Goal: Task Accomplishment & Management: Complete application form

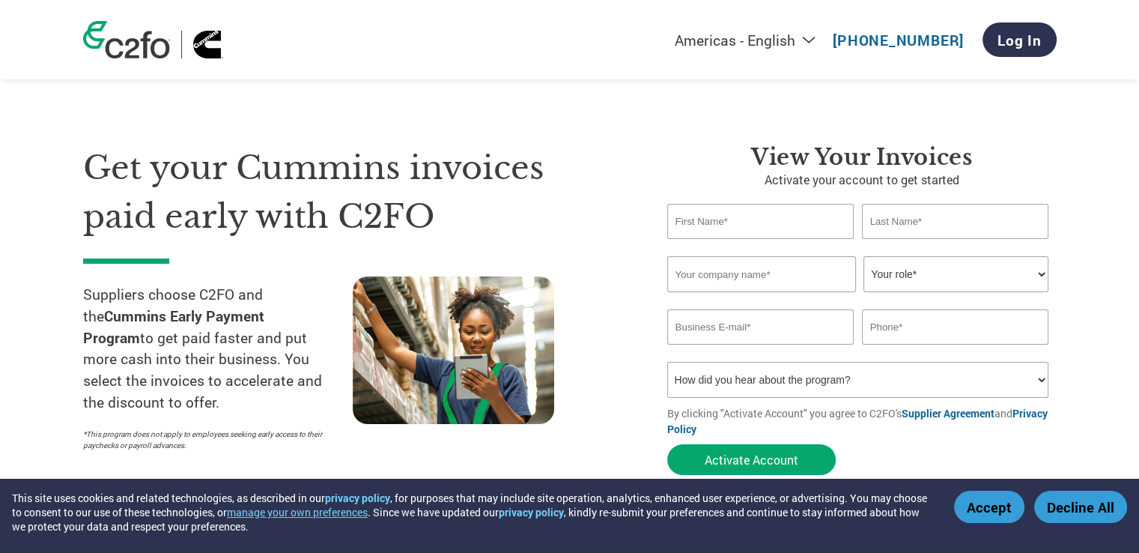
type input "[EMAIL_ADDRESS][DOMAIN_NAME]"
type input "8479951086"
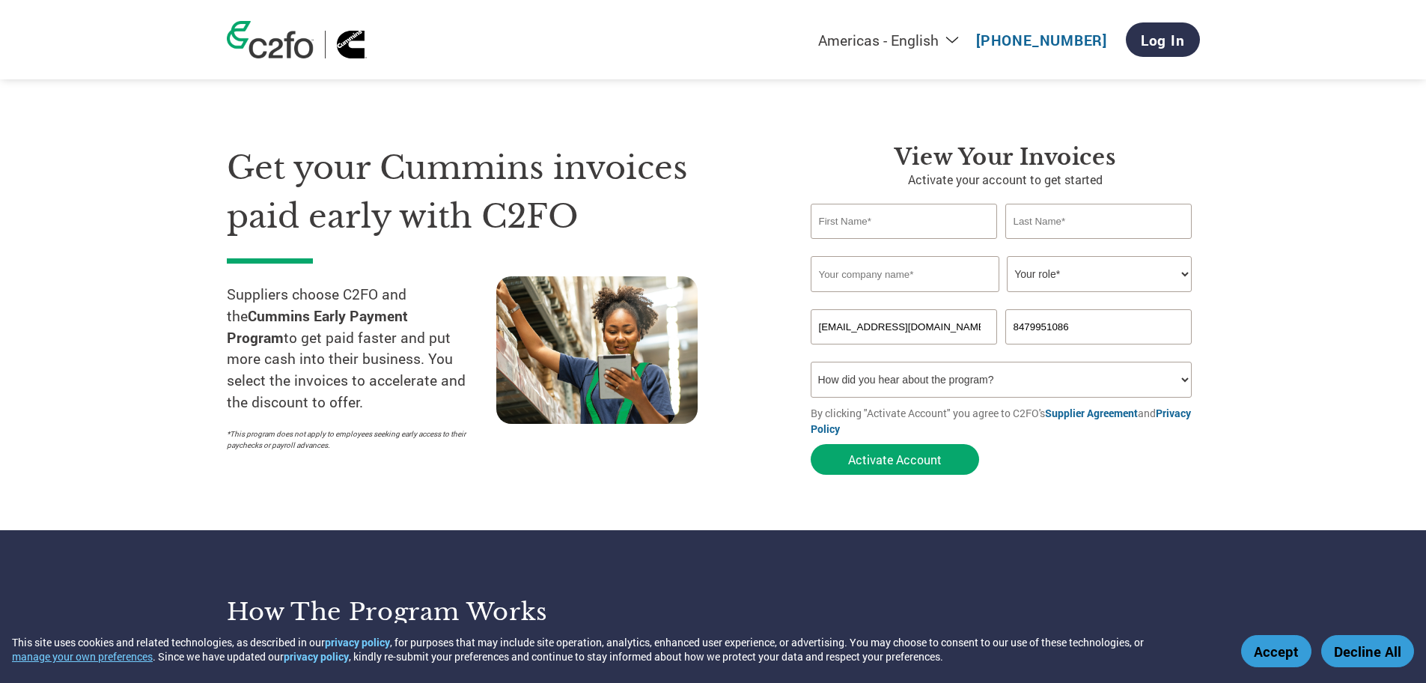
click at [898, 217] on input "text" at bounding box center [904, 221] width 187 height 35
type input "Art"
type input "L"
type input "[PERSON_NAME]"
click at [803, 133] on div "Get your Cummins invoices paid early with C2FO Suppliers choose C2FO and the Cu…" at bounding box center [713, 283] width 973 height 398
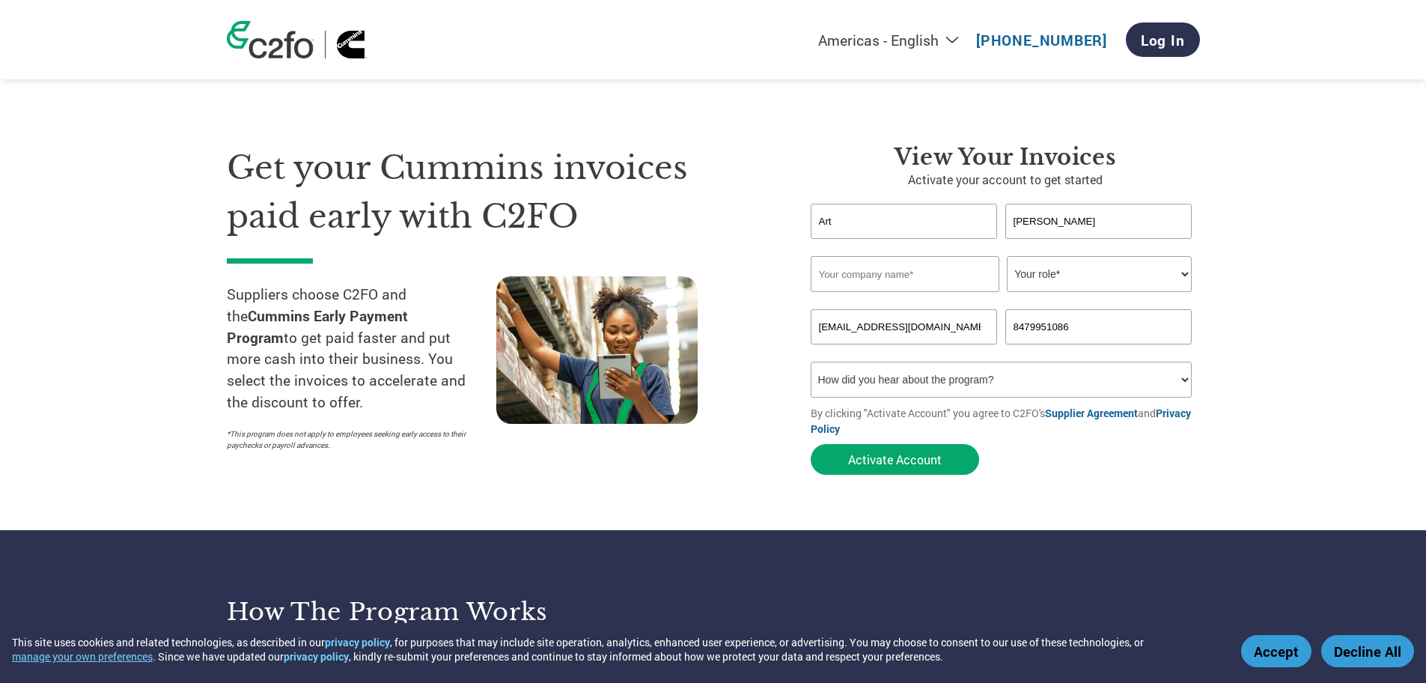
click at [872, 275] on input "text" at bounding box center [905, 274] width 189 height 36
type input "Felsomat"
click at [1138, 273] on select "Your role* CFO Controller Credit Manager Finance Director Treasurer CEO Preside…" at bounding box center [1099, 274] width 185 height 36
select select "FINANCE_DIRECTOR"
click at [1007, 256] on select "Your role* CFO Controller Credit Manager Finance Director Treasurer CEO Preside…" at bounding box center [1099, 274] width 185 height 36
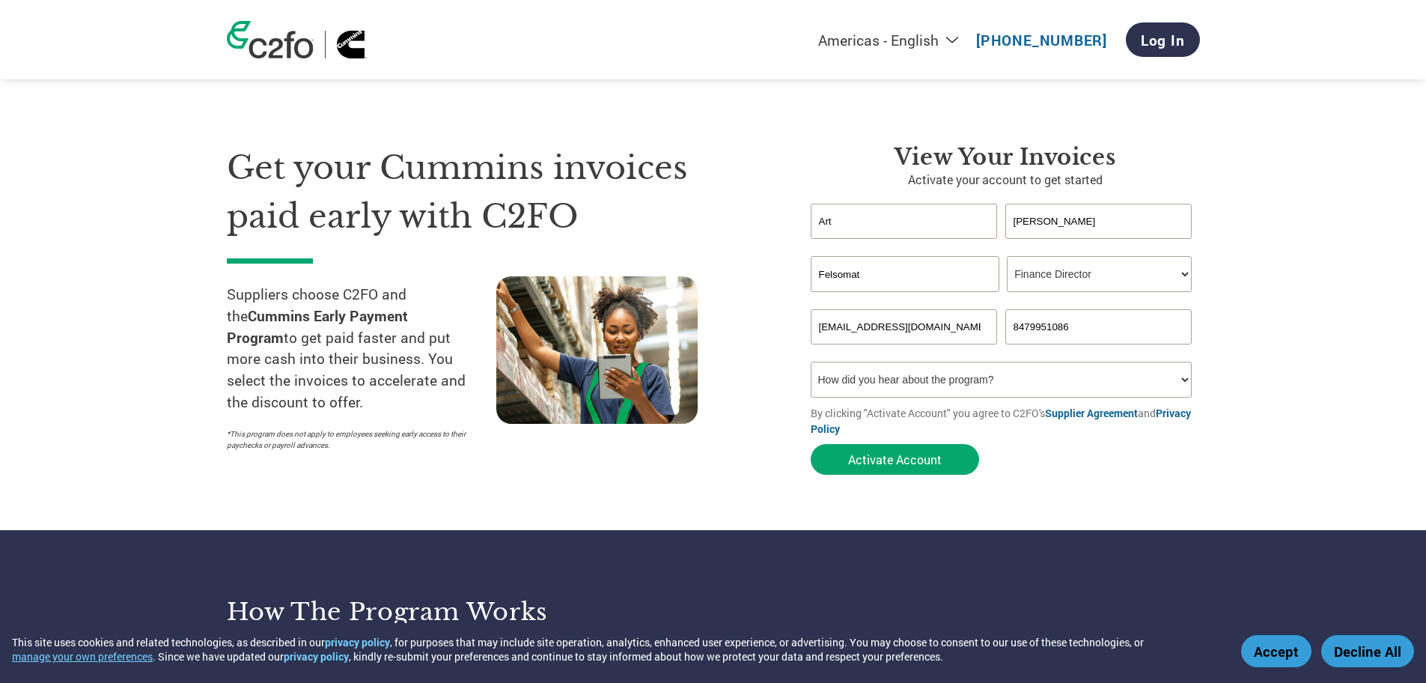
drag, startPoint x: 1104, startPoint y: 317, endPoint x: 930, endPoint y: 341, distance: 175.3
click at [930, 341] on div "[EMAIL_ADDRESS][DOMAIN_NAME] 8479951086" at bounding box center [1005, 326] width 389 height 35
type input "3124203051"
drag, startPoint x: 764, startPoint y: 419, endPoint x: 786, endPoint y: 433, distance: 26.2
click at [763, 420] on div at bounding box center [631, 367] width 270 height 182
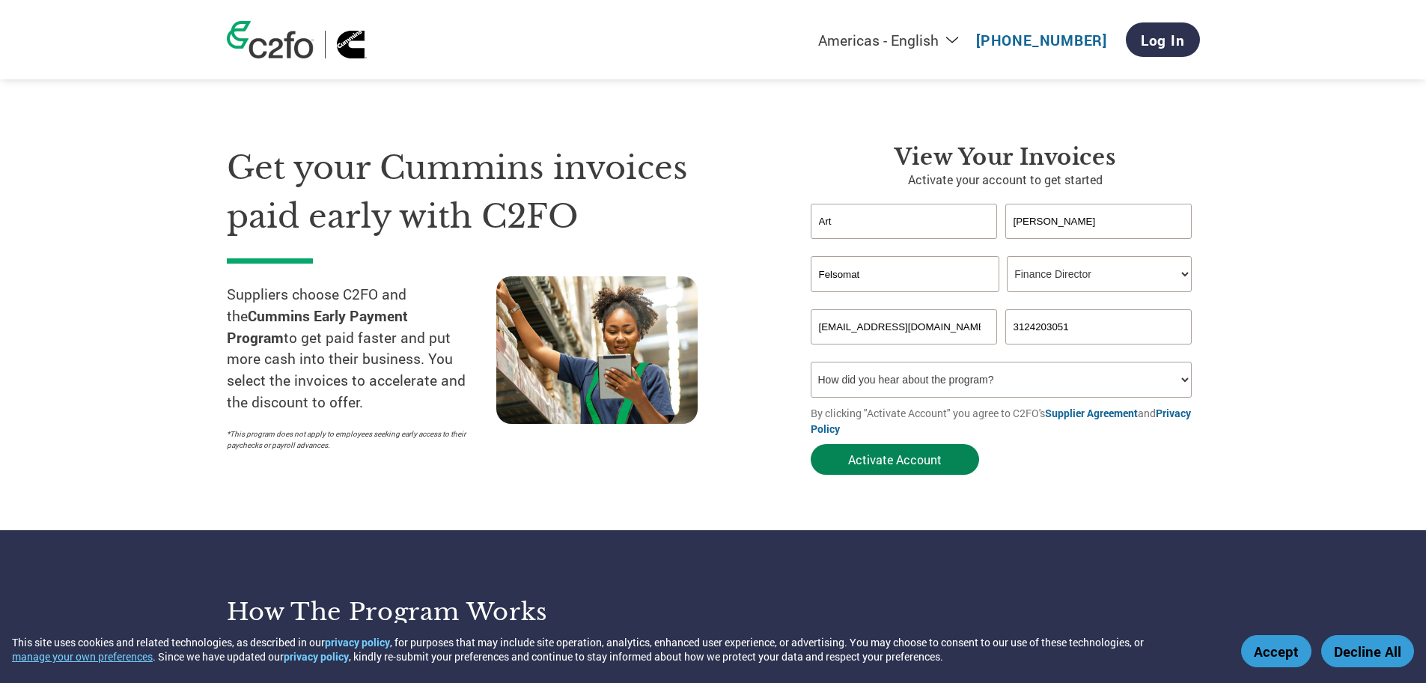
click at [896, 459] on button "Activate Account" at bounding box center [895, 459] width 168 height 31
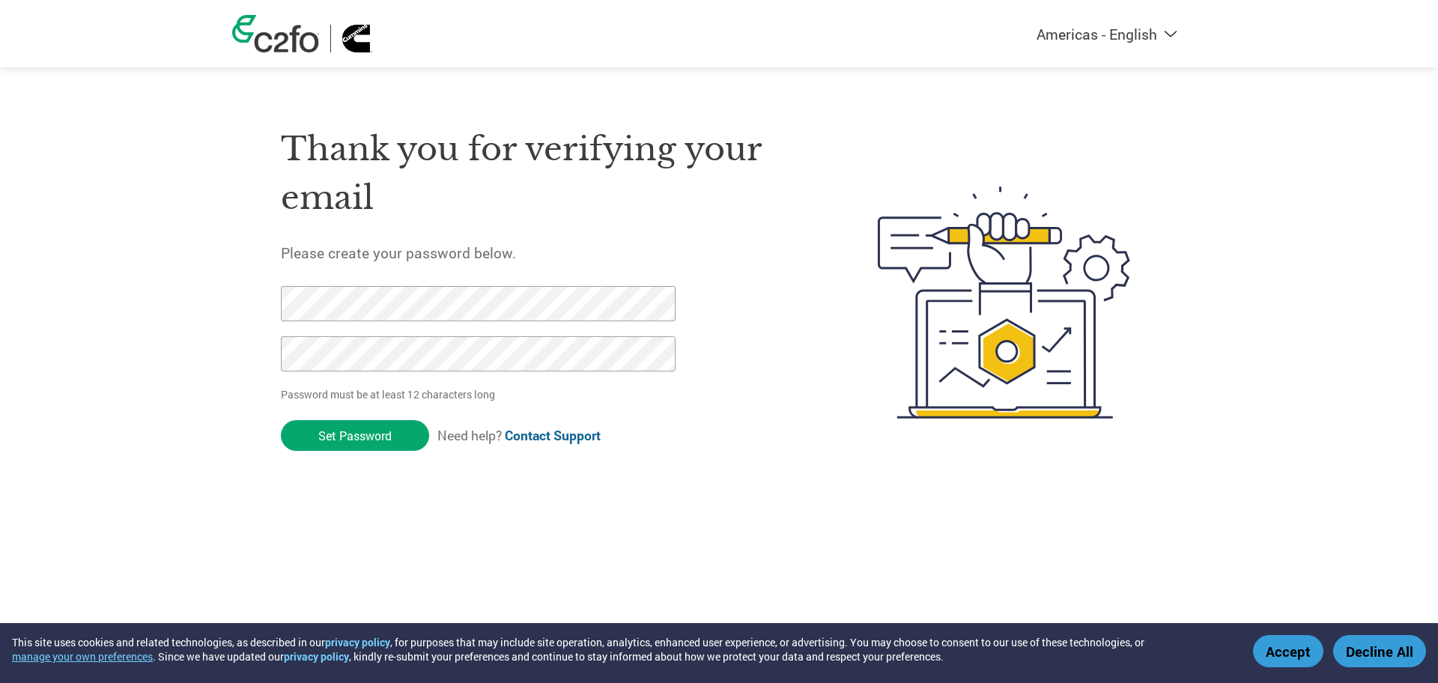
click at [281, 420] on input "Set Password" at bounding box center [355, 435] width 148 height 31
click at [186, 238] on div "Americas - English Américas - Español Américas - Português Amériques - Français…" at bounding box center [719, 242] width 1438 height 484
click at [252, 289] on div "Thank you for verifying your email Please create your password below. Password …" at bounding box center [718, 302] width 973 height 397
click at [225, 369] on div "Americas - English Américas - Español Américas - Português Amériques - Français…" at bounding box center [719, 242] width 1438 height 484
click at [344, 434] on input "Set Password" at bounding box center [355, 435] width 148 height 31
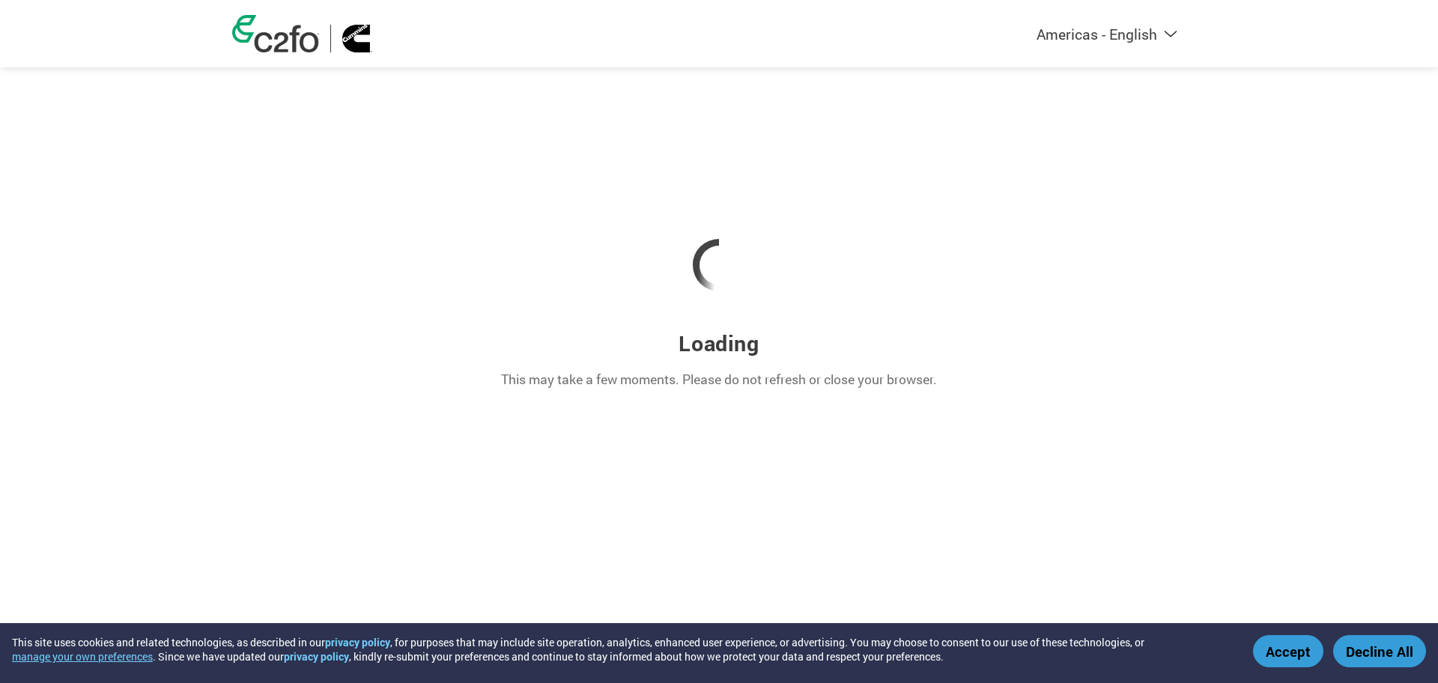
click at [1296, 648] on button "Accept" at bounding box center [1288, 651] width 70 height 32
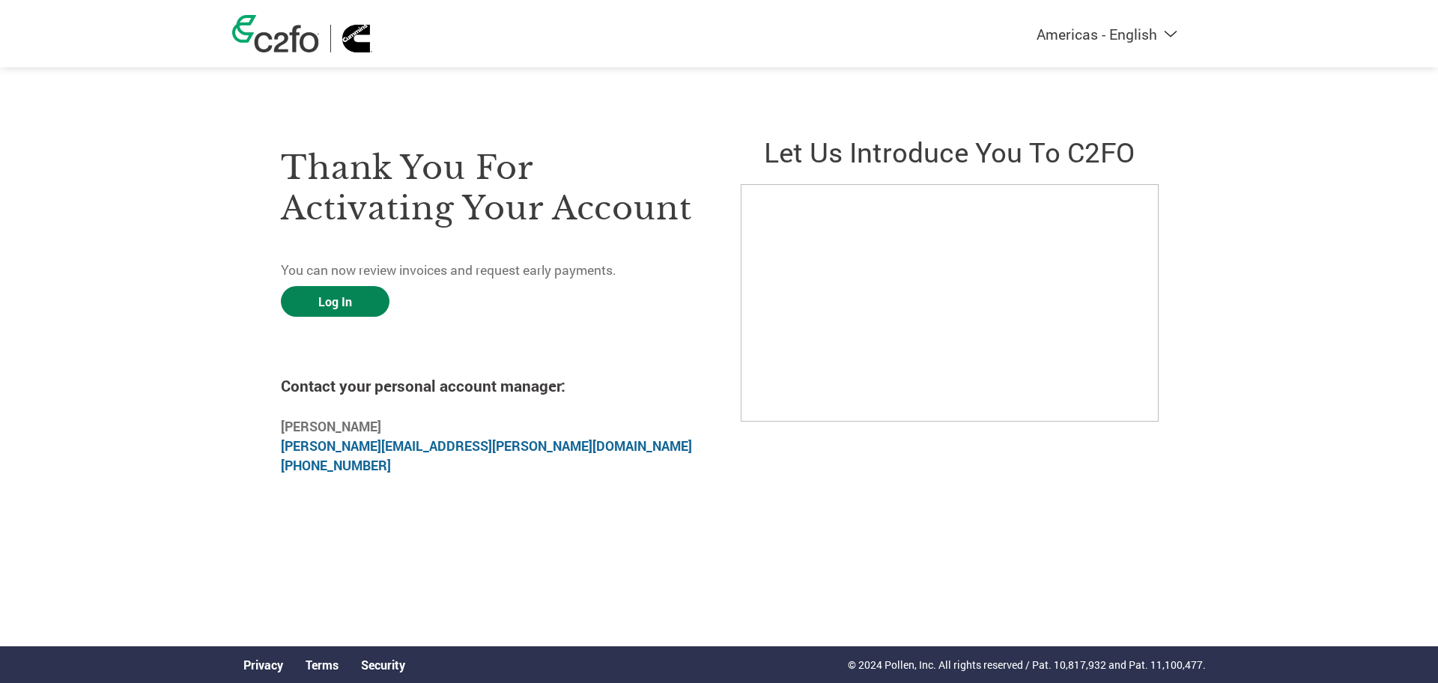
click at [329, 304] on link "Log In" at bounding box center [335, 301] width 109 height 31
